Goal: Information Seeking & Learning: Learn about a topic

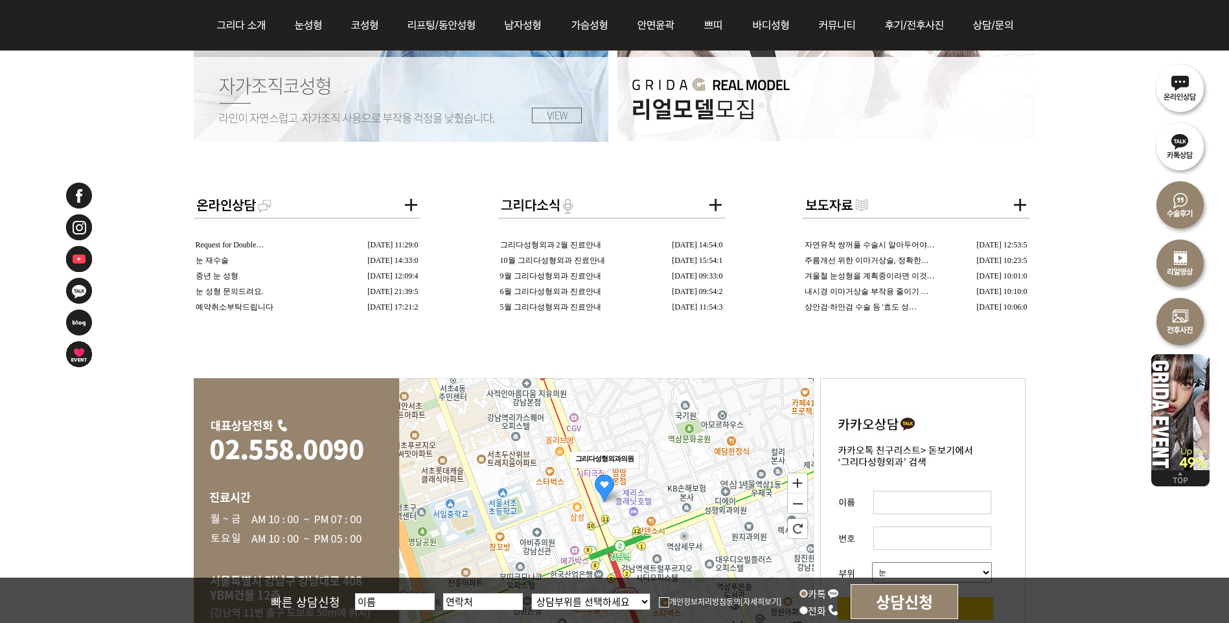
scroll to position [2332, 0]
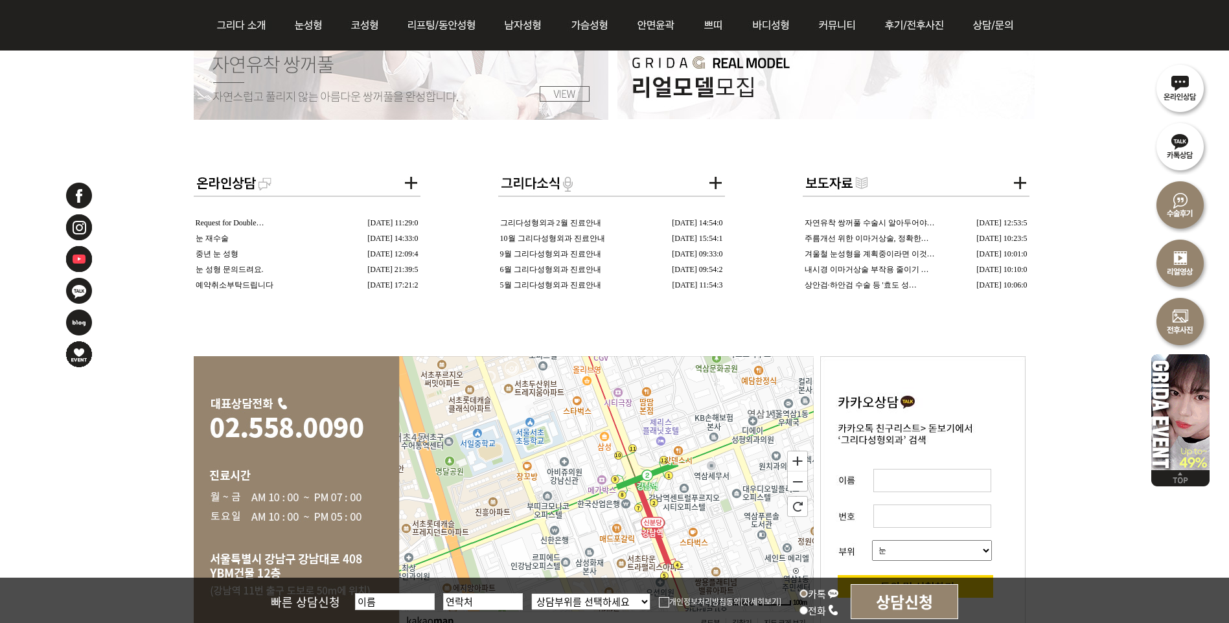
drag, startPoint x: 599, startPoint y: 485, endPoint x: 615, endPoint y: 581, distance: 97.1
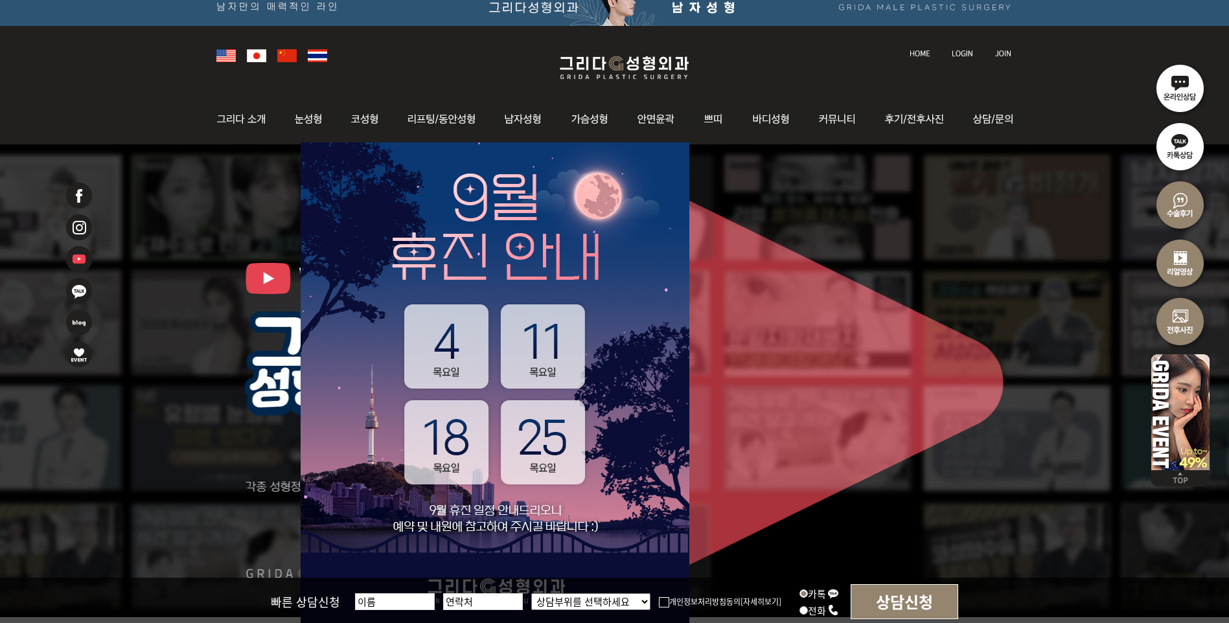
scroll to position [0, 0]
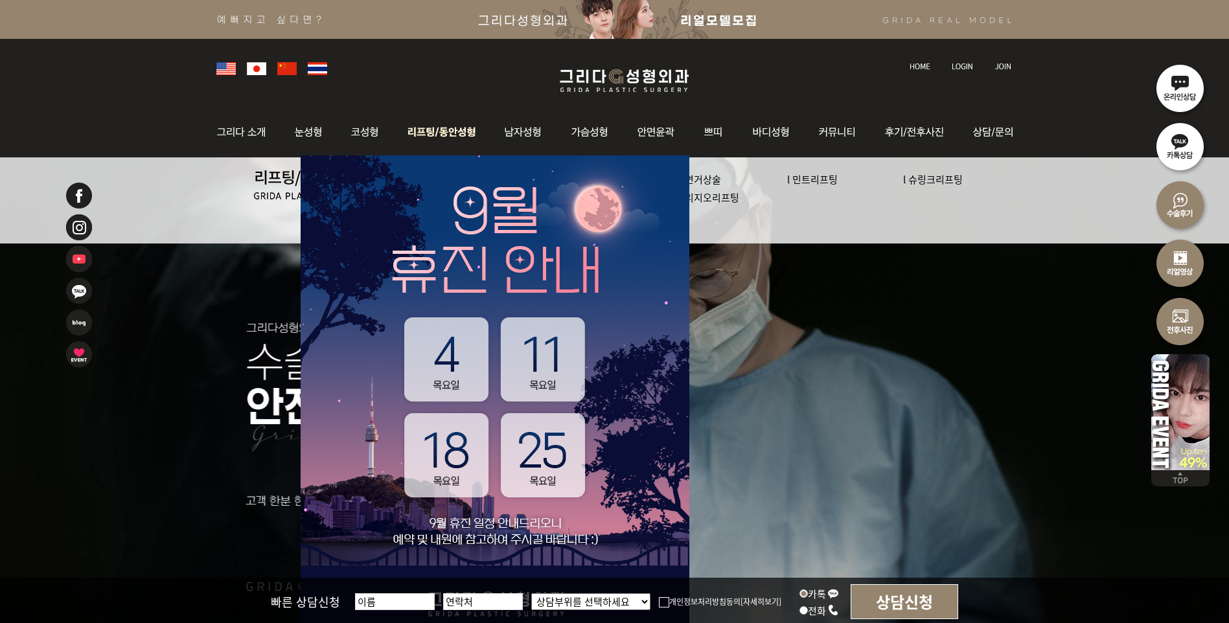
click at [435, 132] on img at bounding box center [442, 132] width 98 height 51
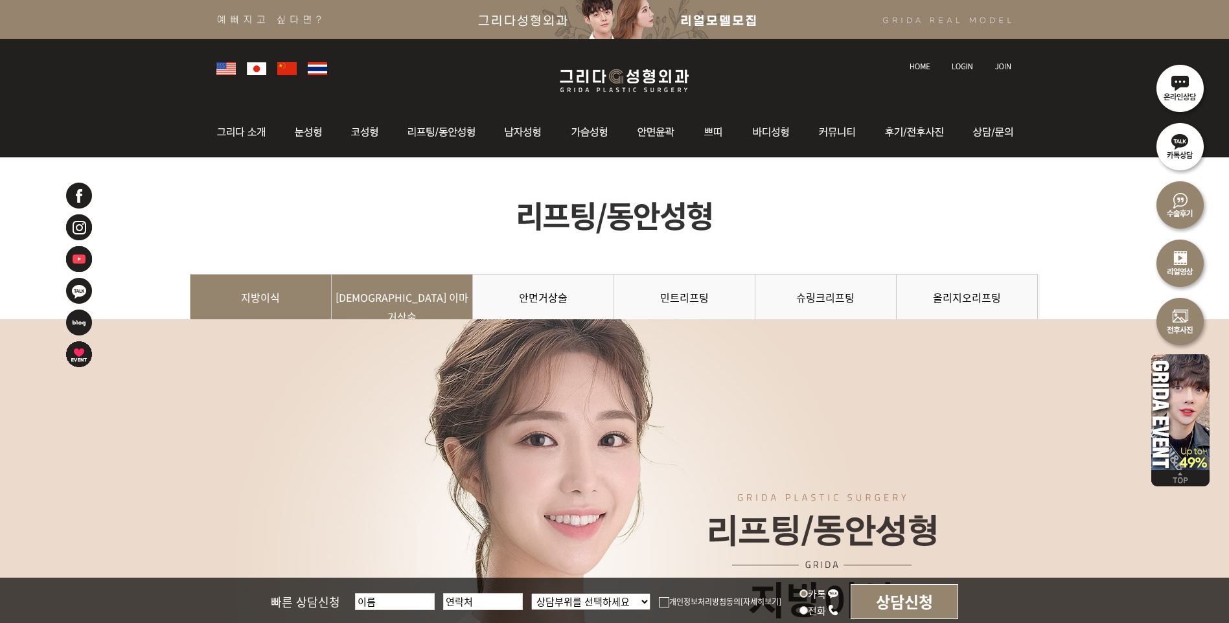
click at [424, 304] on link "[DEMOGRAPHIC_DATA] 이마거상술" at bounding box center [402, 303] width 141 height 59
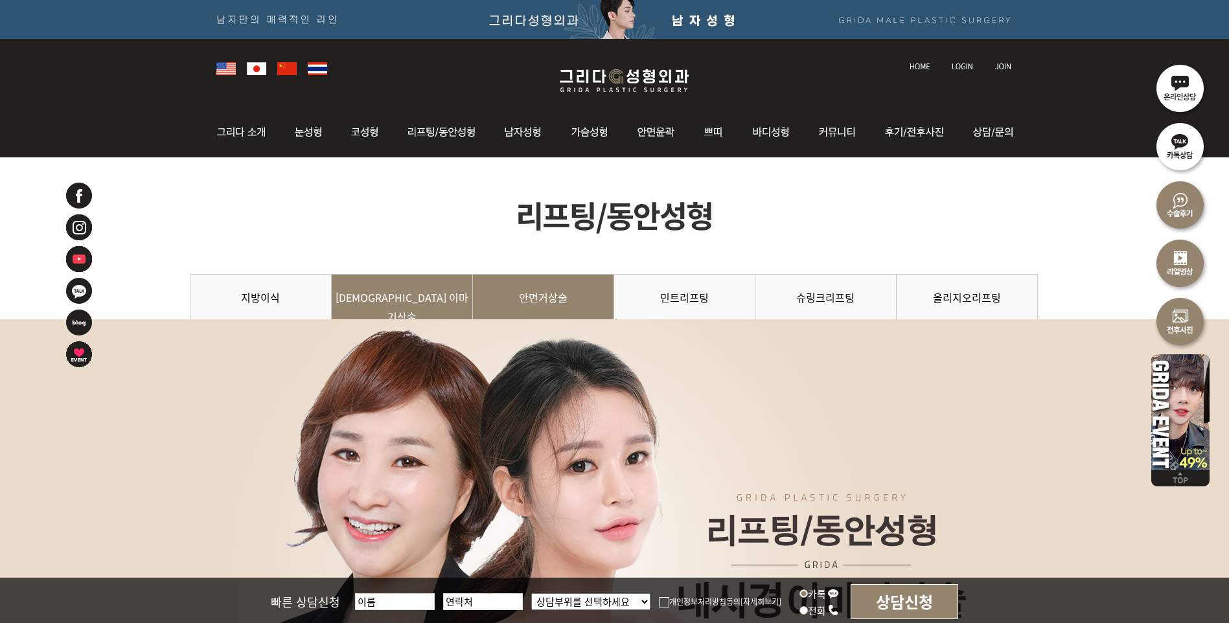
click at [572, 302] on link "안면거상술" at bounding box center [543, 303] width 141 height 59
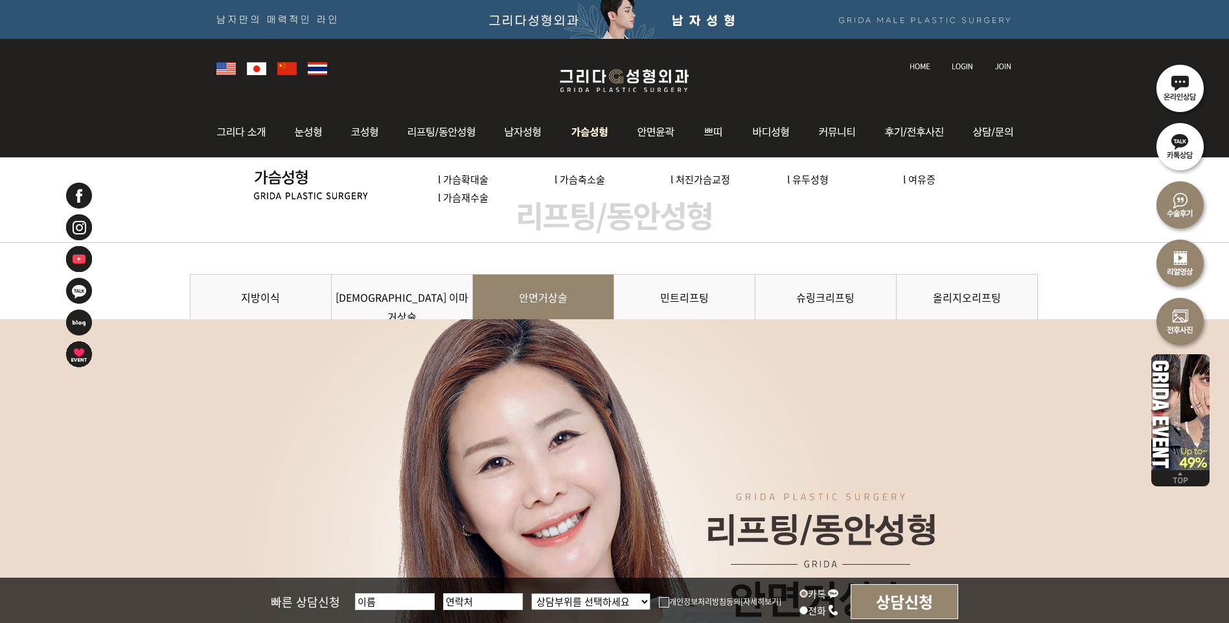
click at [583, 131] on img at bounding box center [590, 132] width 66 height 51
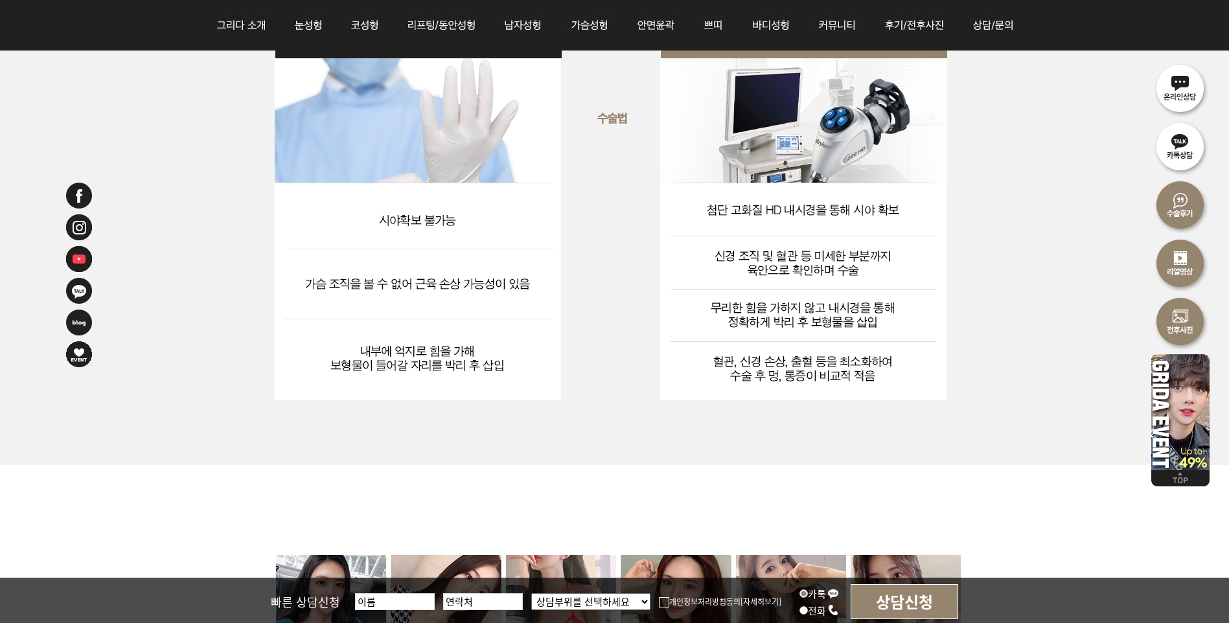
scroll to position [3413, 0]
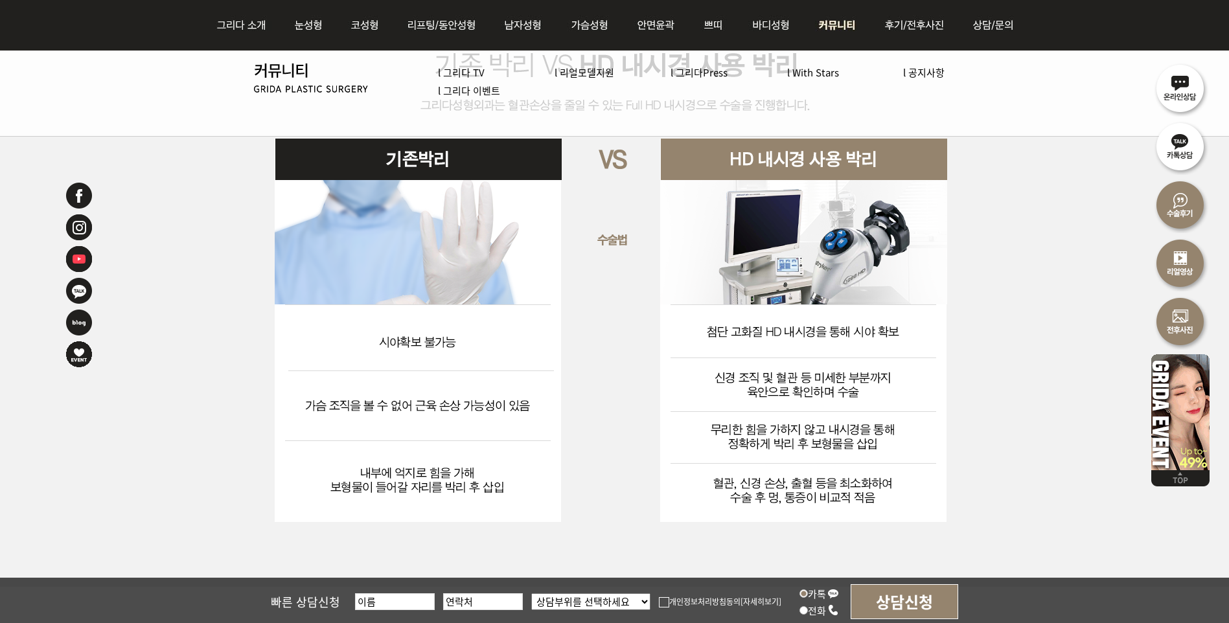
click at [838, 28] on img at bounding box center [838, 25] width 67 height 51
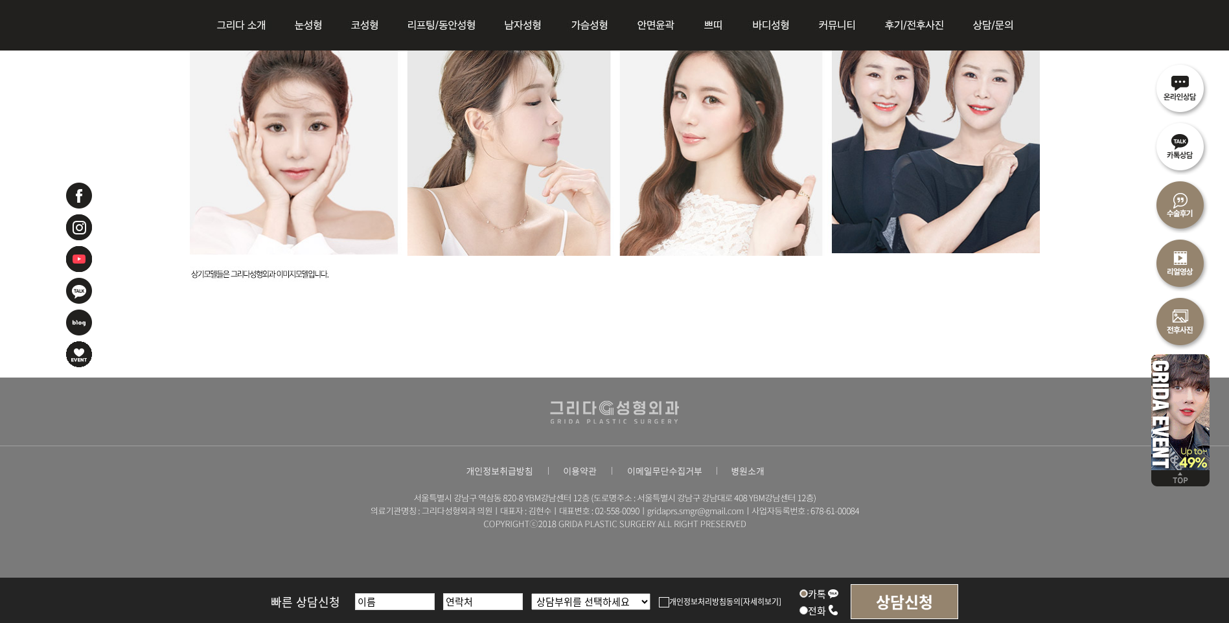
scroll to position [3503, 0]
